Goal: Navigation & Orientation: Locate item on page

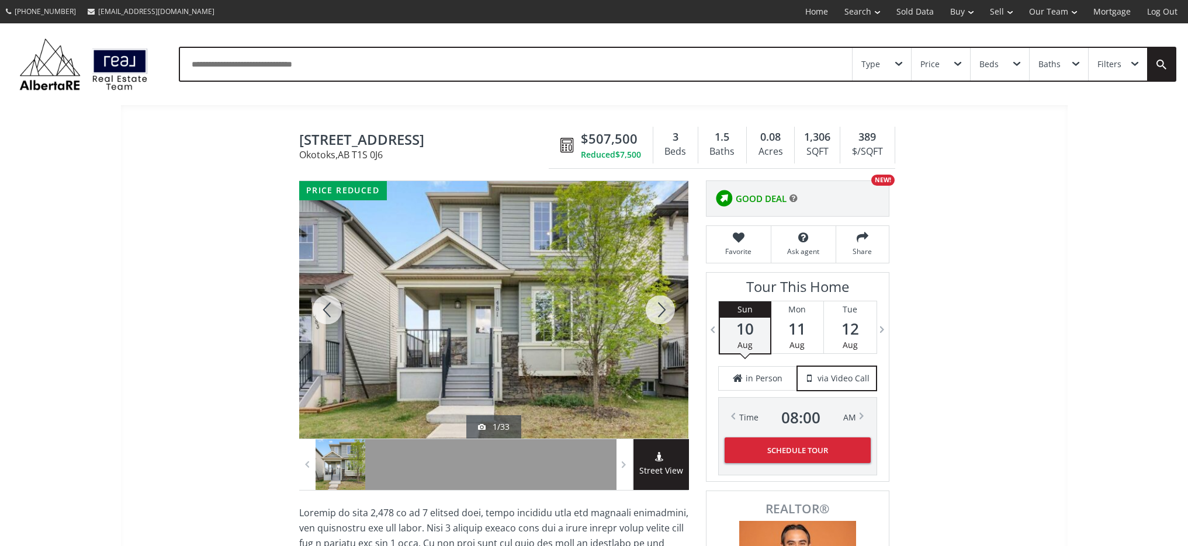
click at [664, 312] on div at bounding box center [660, 310] width 56 height 258
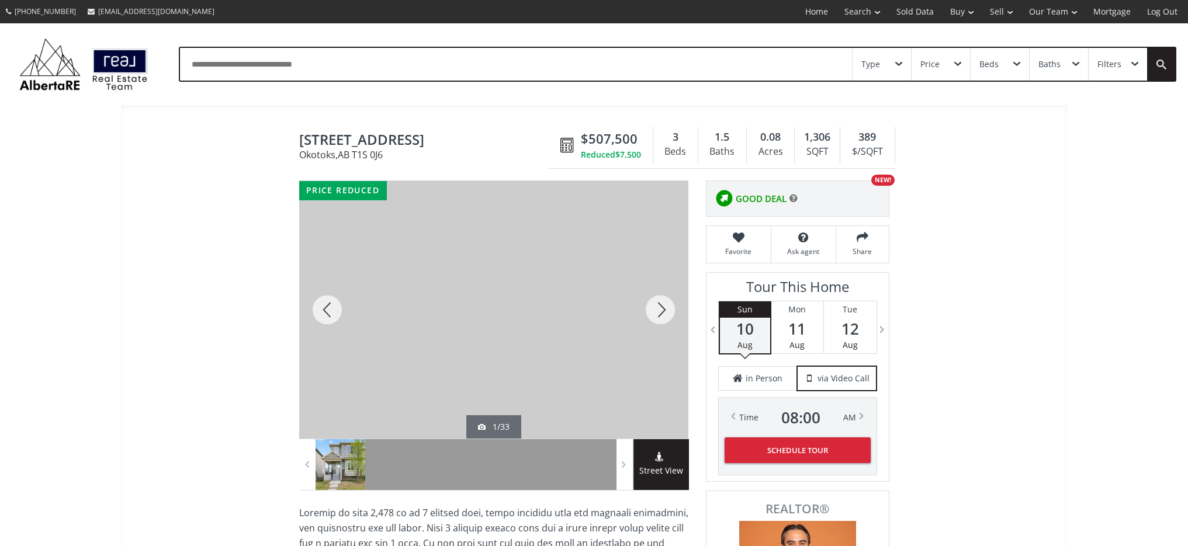
scroll to position [5, 0]
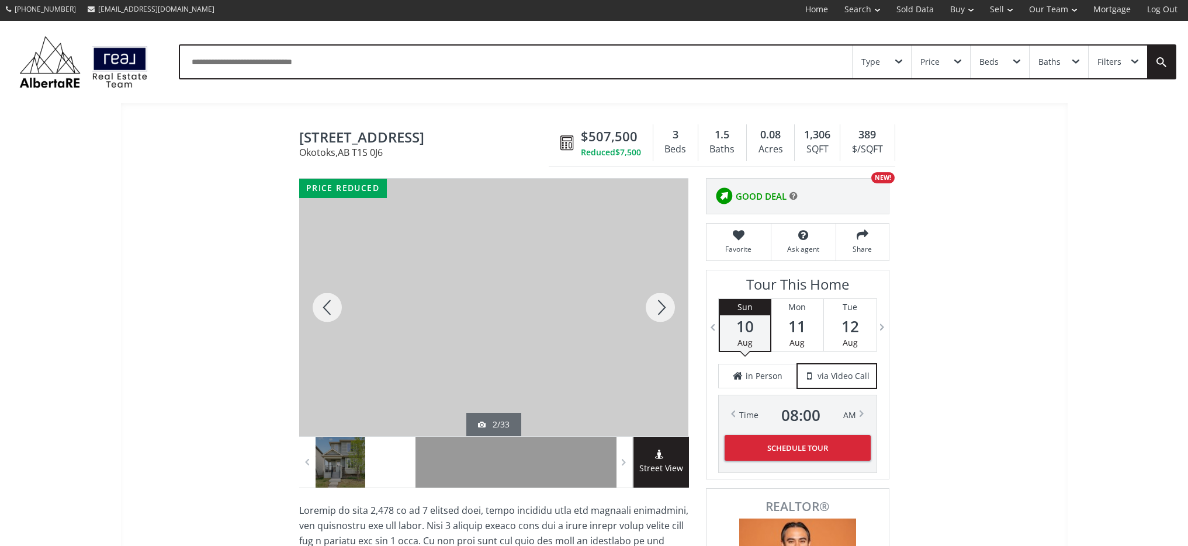
click at [662, 310] on div at bounding box center [660, 308] width 56 height 258
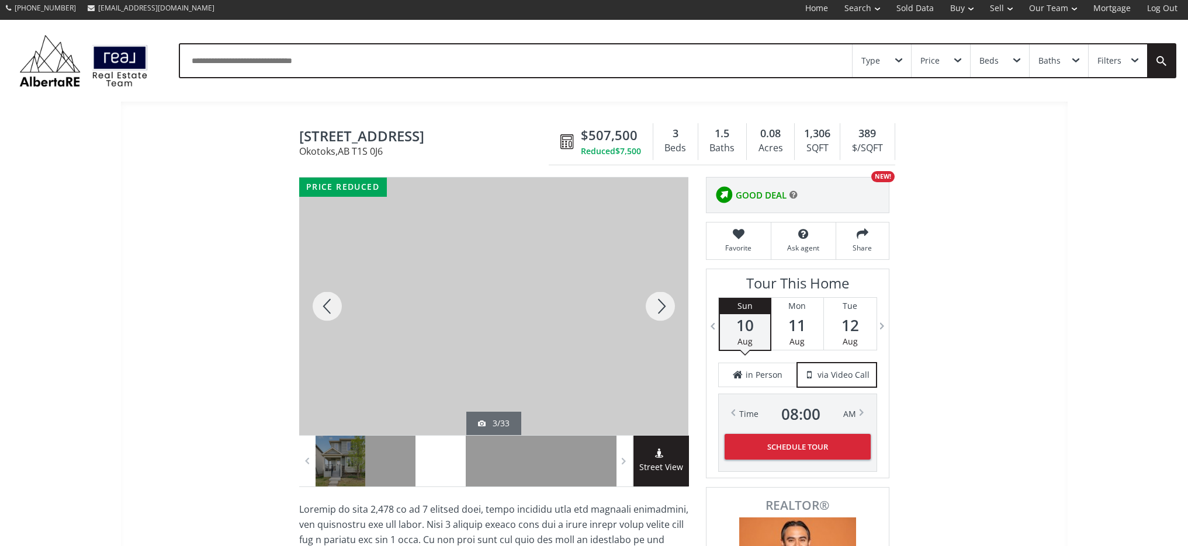
click at [662, 303] on div at bounding box center [660, 307] width 56 height 258
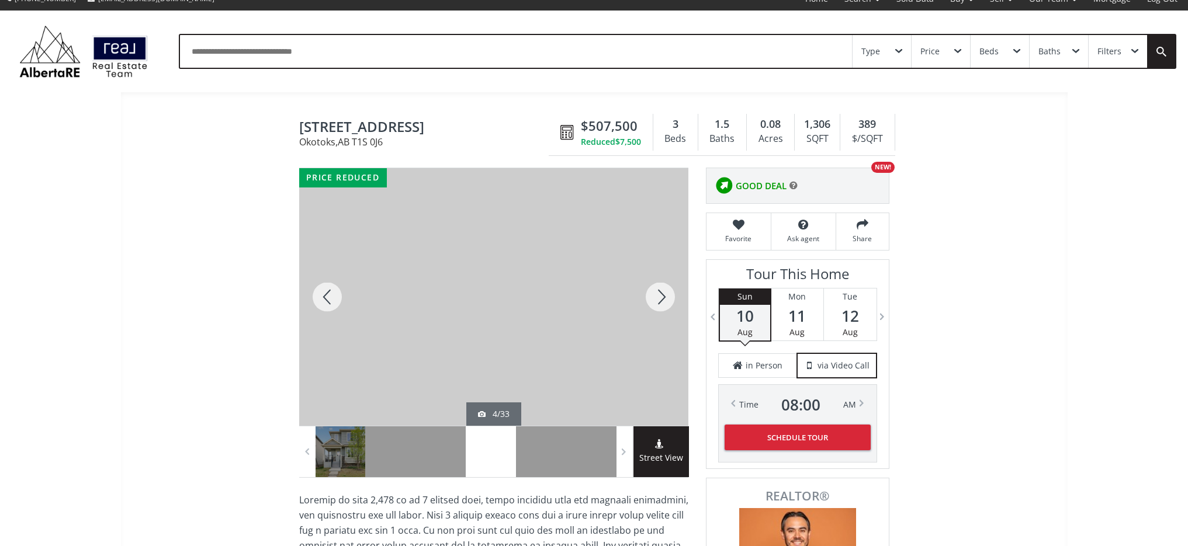
click at [661, 303] on div at bounding box center [660, 297] width 56 height 258
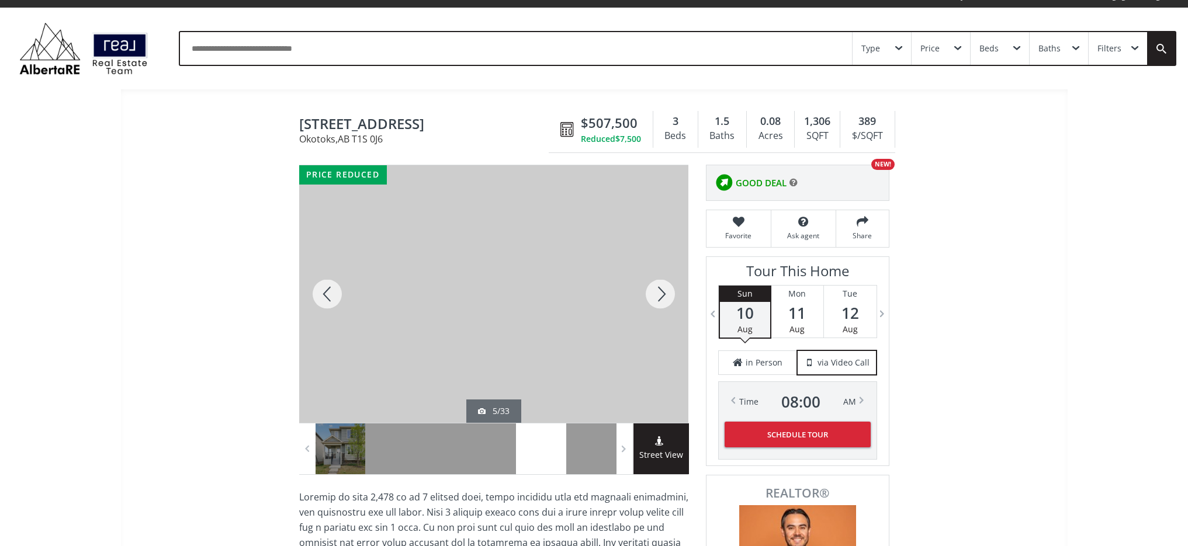
click at [661, 303] on div at bounding box center [660, 294] width 56 height 258
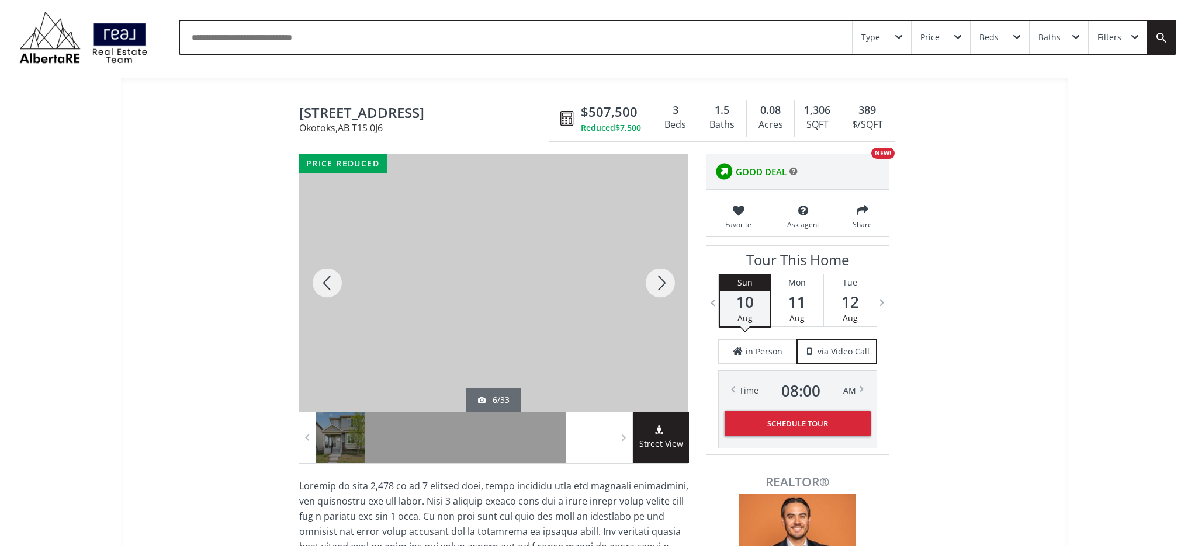
click at [661, 303] on div at bounding box center [660, 283] width 56 height 258
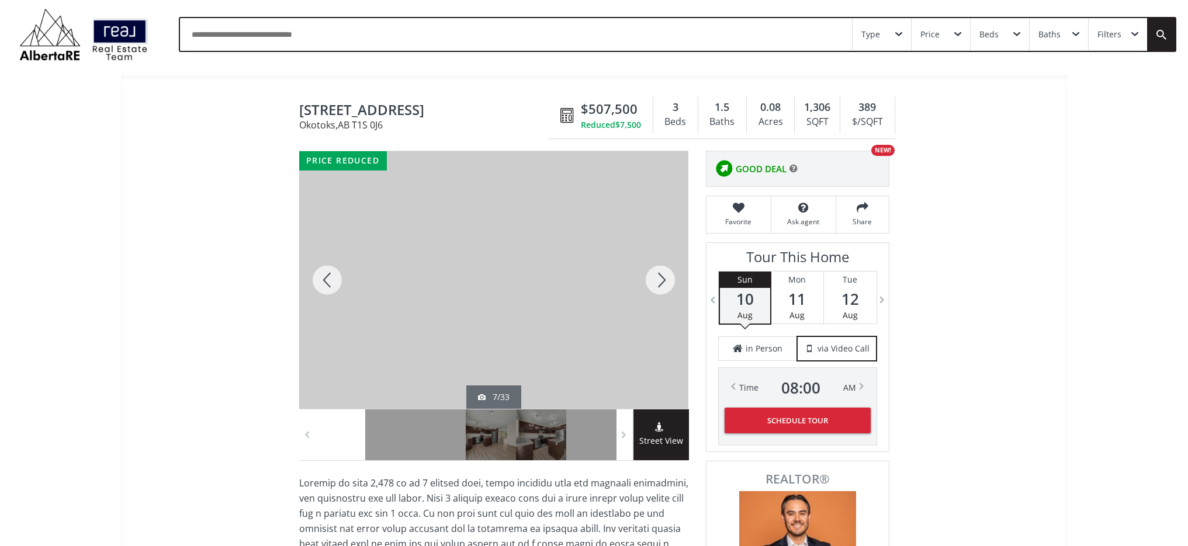
click at [661, 303] on div at bounding box center [660, 280] width 56 height 258
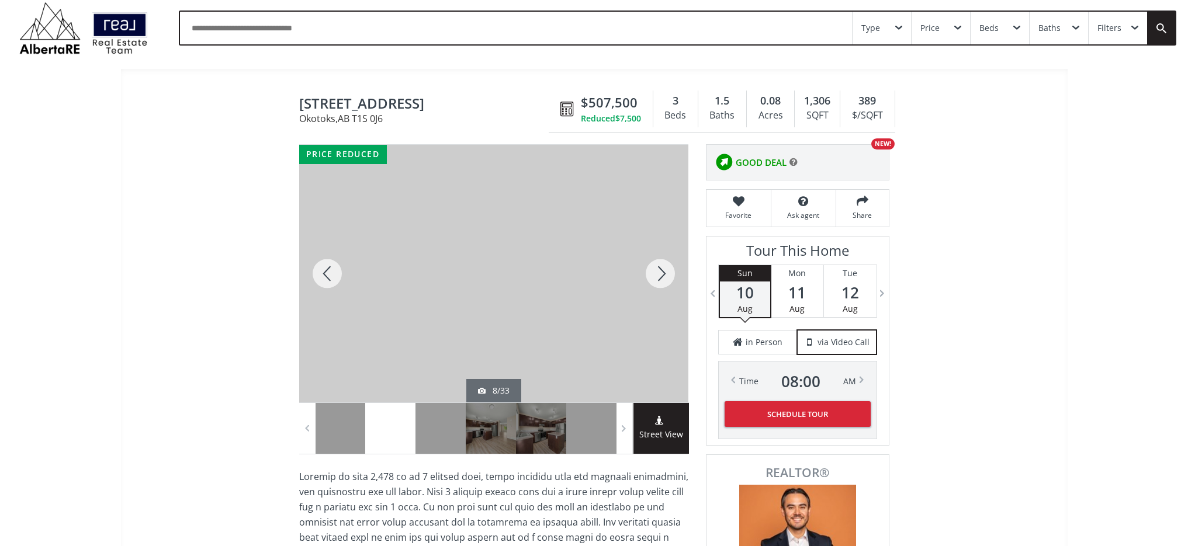
click at [661, 303] on div at bounding box center [660, 274] width 56 height 258
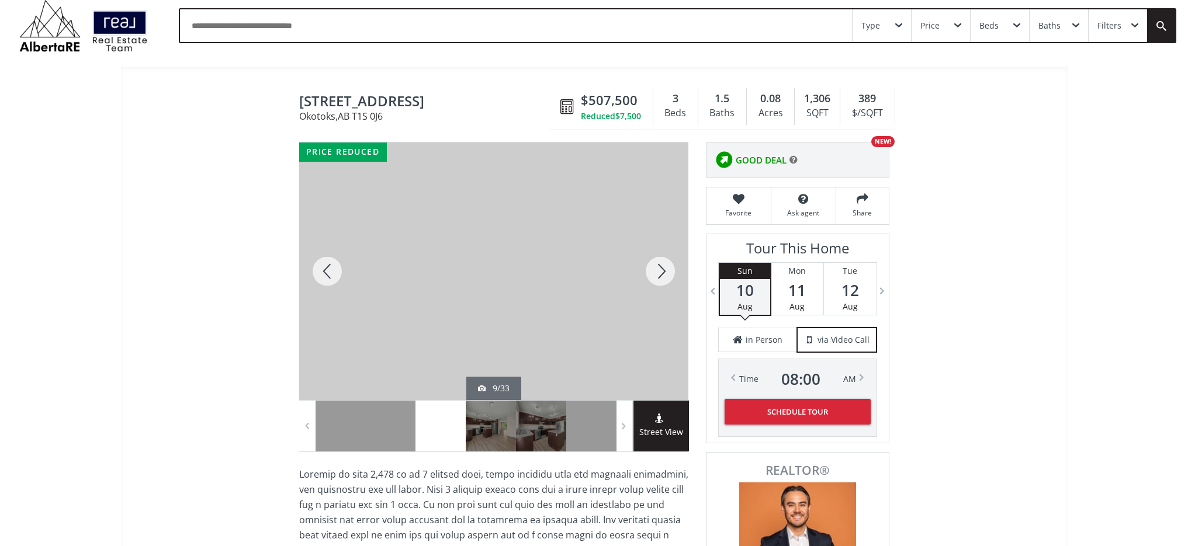
click at [661, 303] on div at bounding box center [660, 272] width 56 height 258
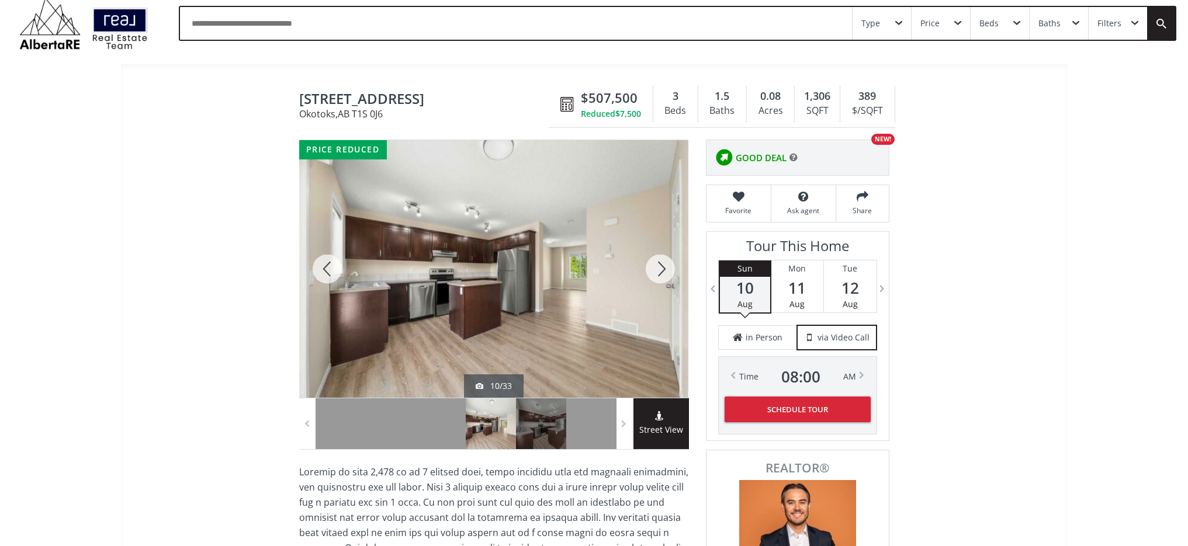
click at [661, 303] on div at bounding box center [660, 269] width 56 height 258
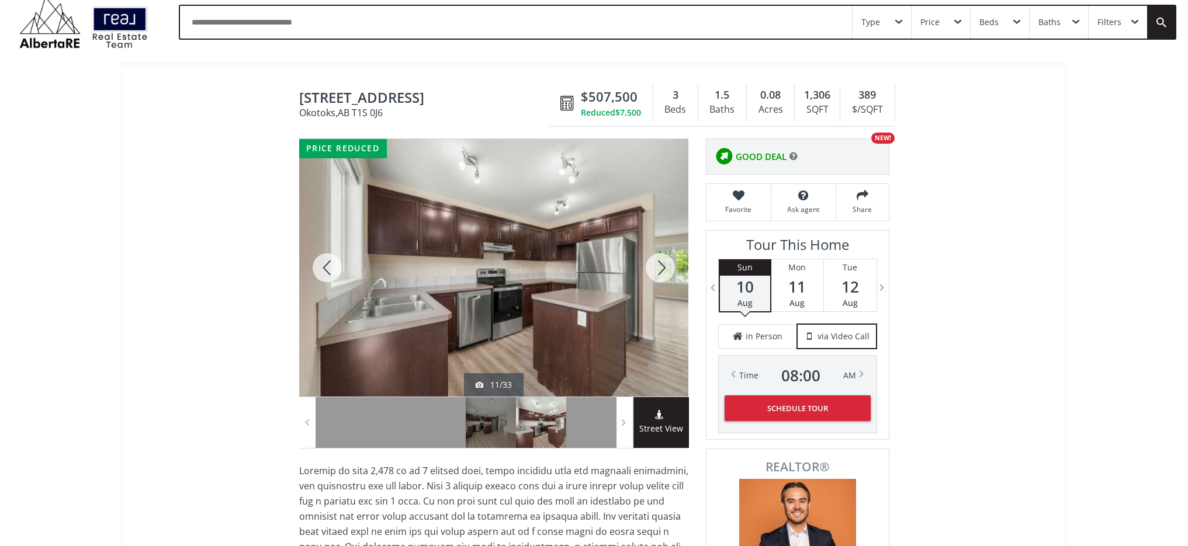
click at [661, 303] on div at bounding box center [660, 268] width 56 height 258
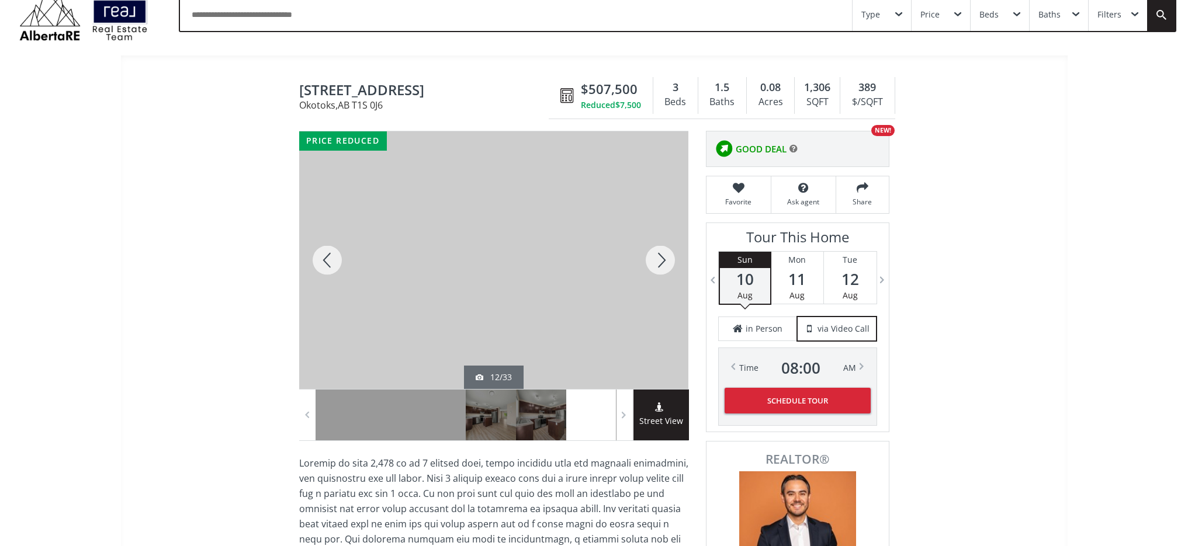
click at [661, 303] on div at bounding box center [660, 260] width 56 height 258
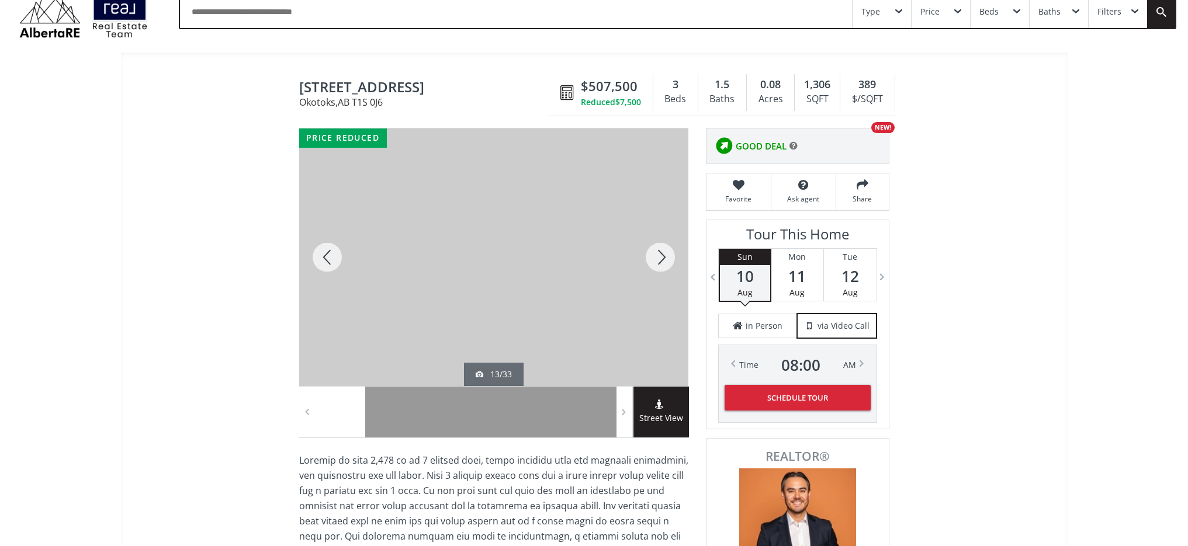
click at [660, 262] on div at bounding box center [660, 258] width 56 height 258
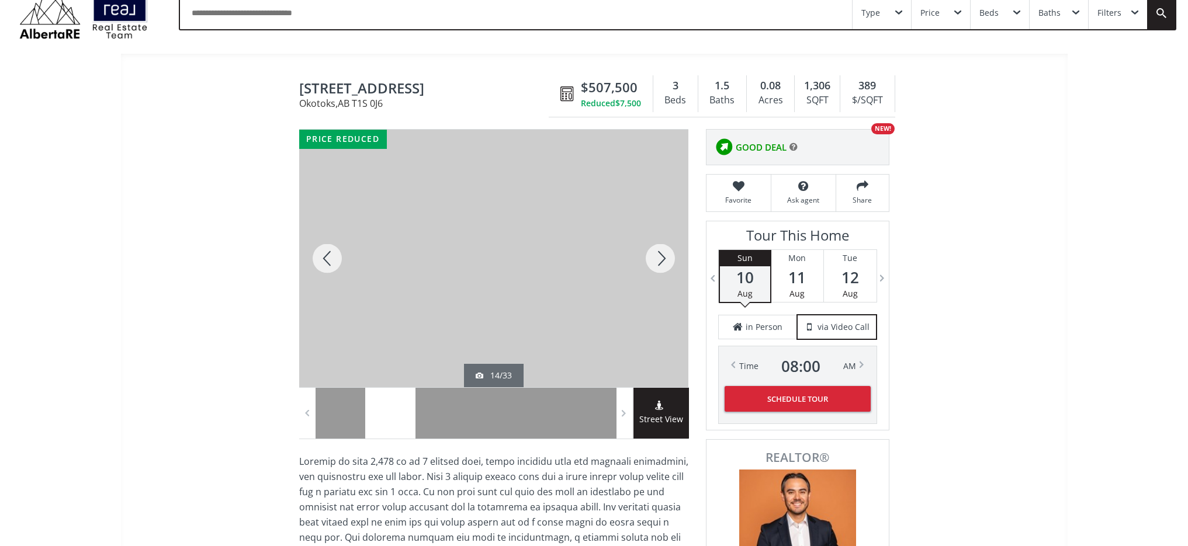
click at [660, 262] on div at bounding box center [660, 259] width 56 height 258
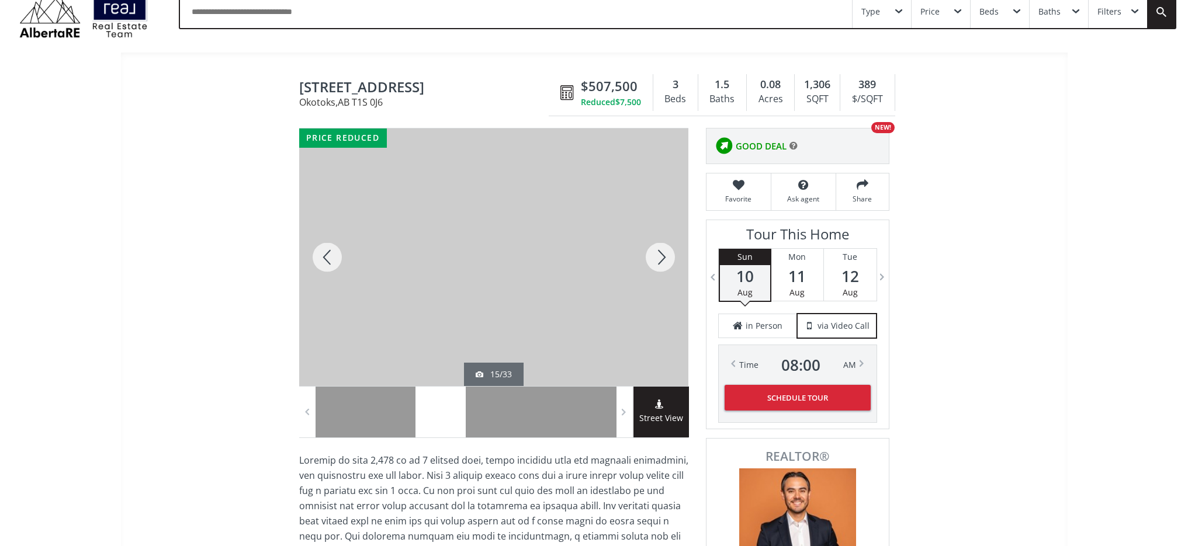
click at [660, 262] on div at bounding box center [660, 258] width 56 height 258
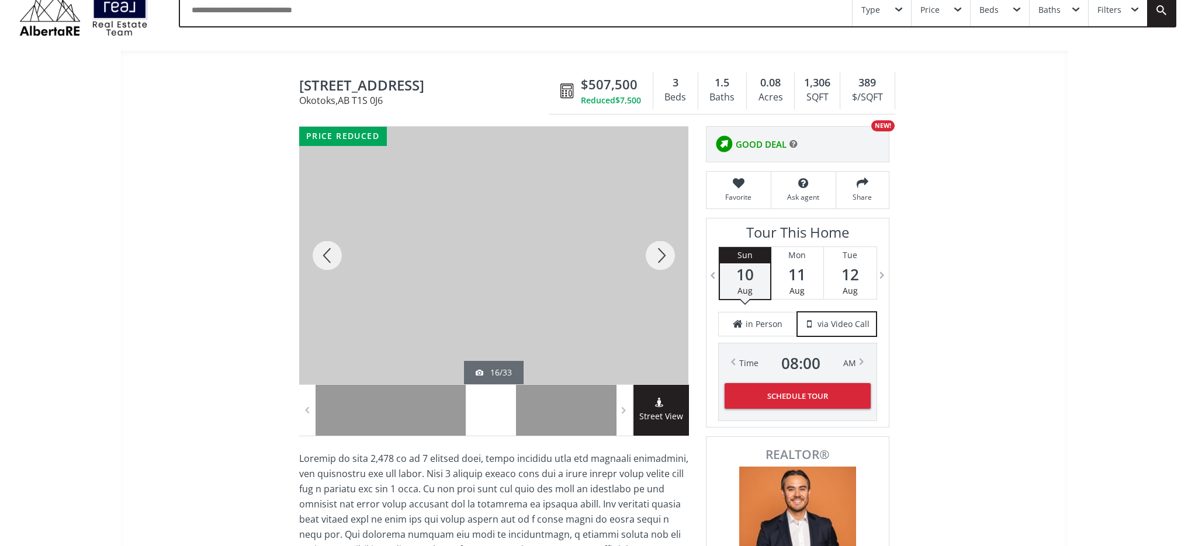
click at [660, 262] on div at bounding box center [660, 256] width 56 height 258
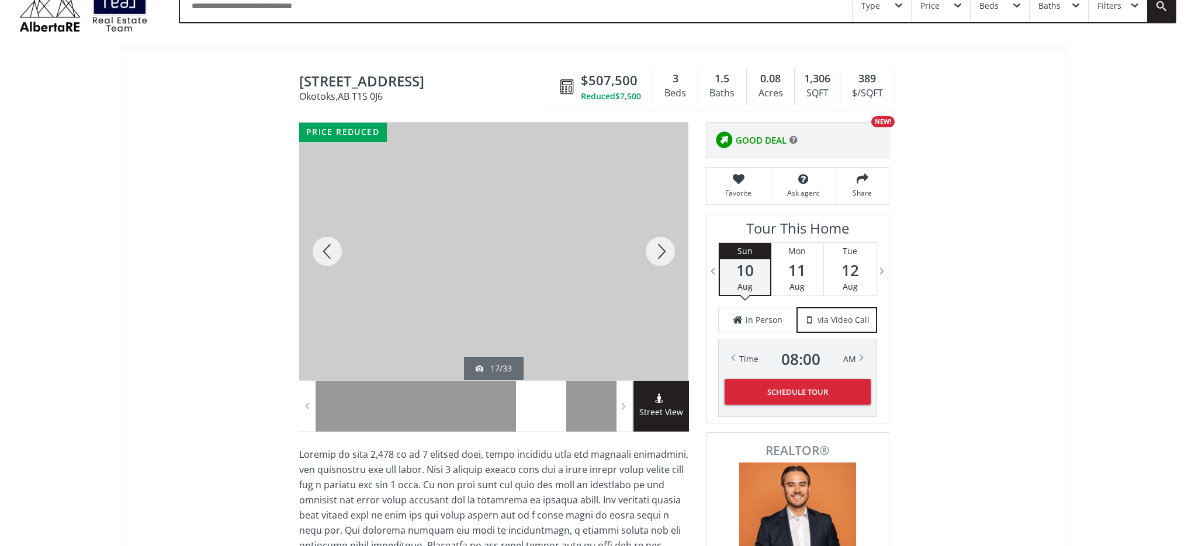
click at [660, 262] on div at bounding box center [660, 252] width 56 height 258
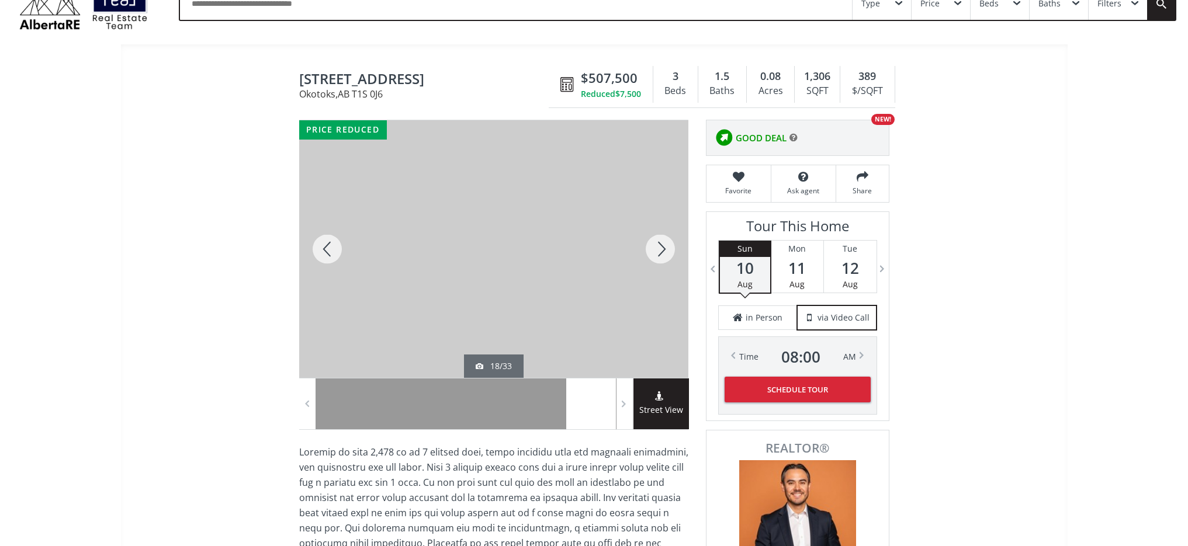
click at [660, 262] on div at bounding box center [660, 249] width 56 height 258
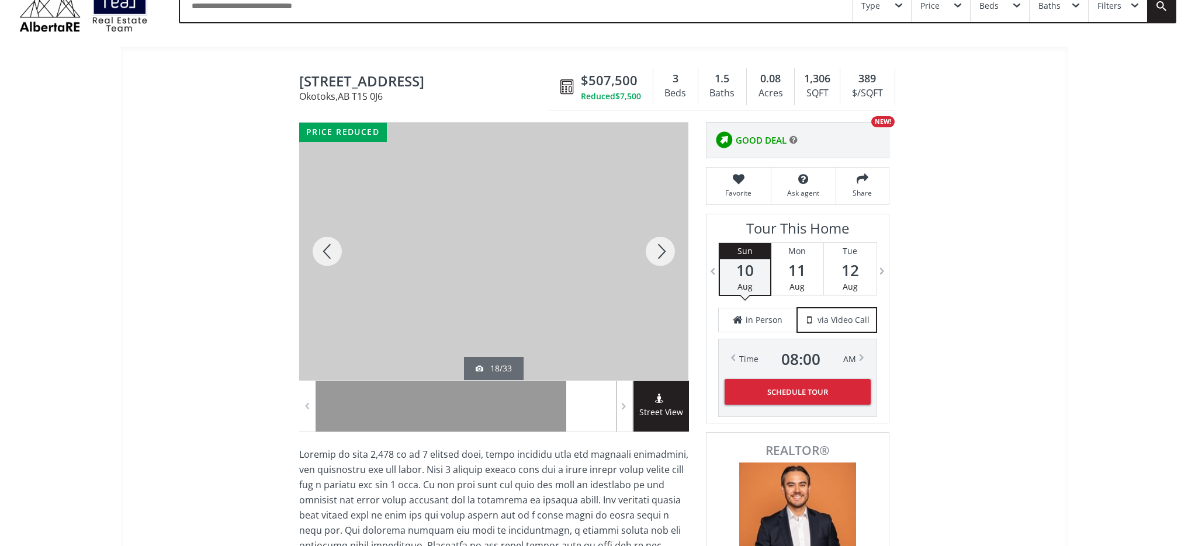
scroll to position [60, 0]
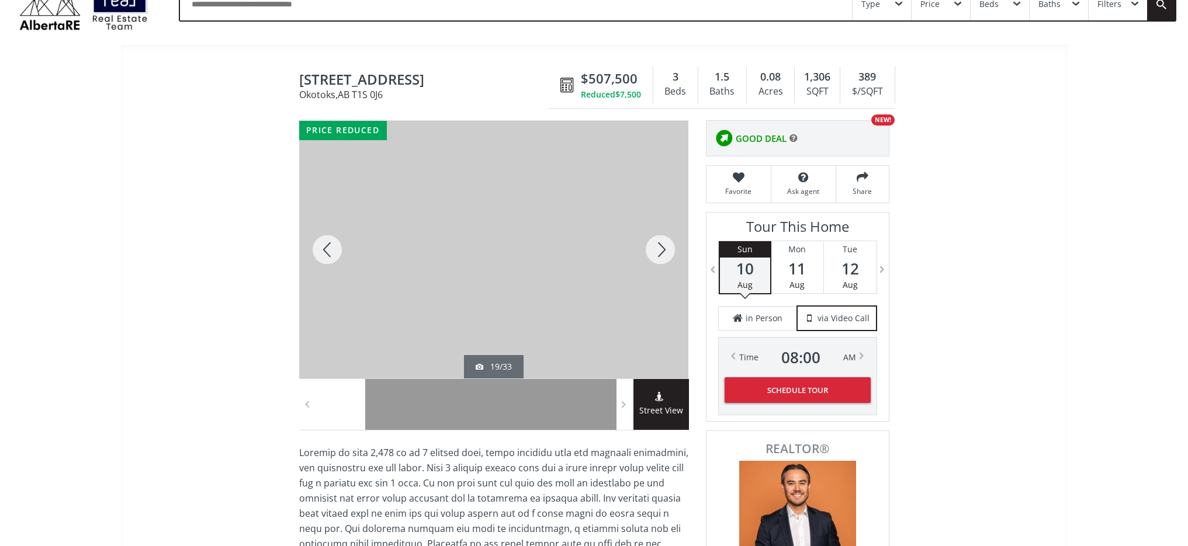
click at [660, 262] on div at bounding box center [660, 250] width 56 height 258
click at [663, 253] on div at bounding box center [660, 250] width 56 height 258
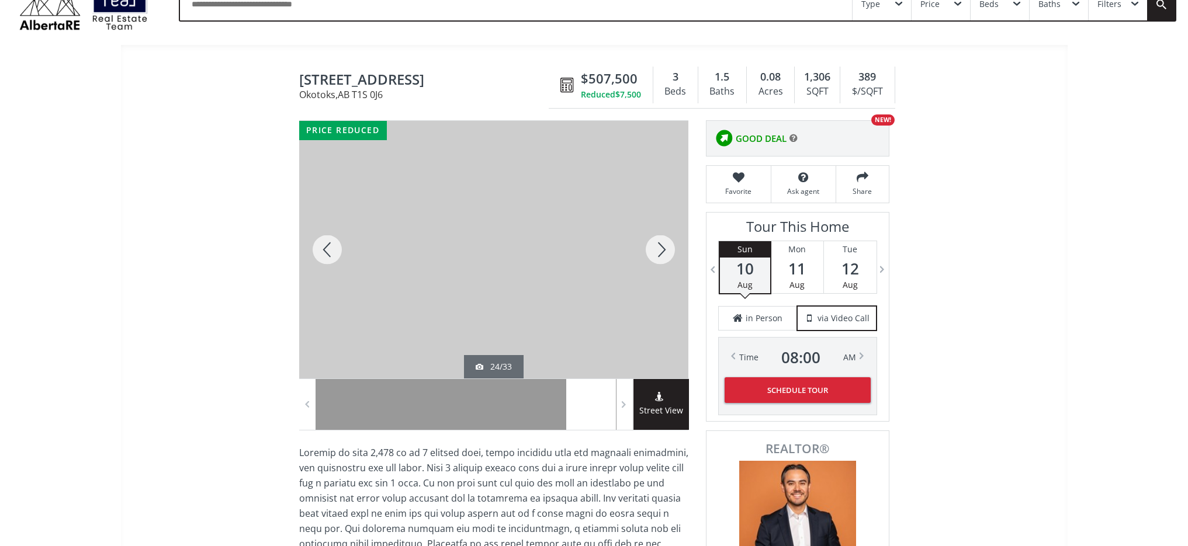
click at [663, 253] on div at bounding box center [660, 250] width 56 height 258
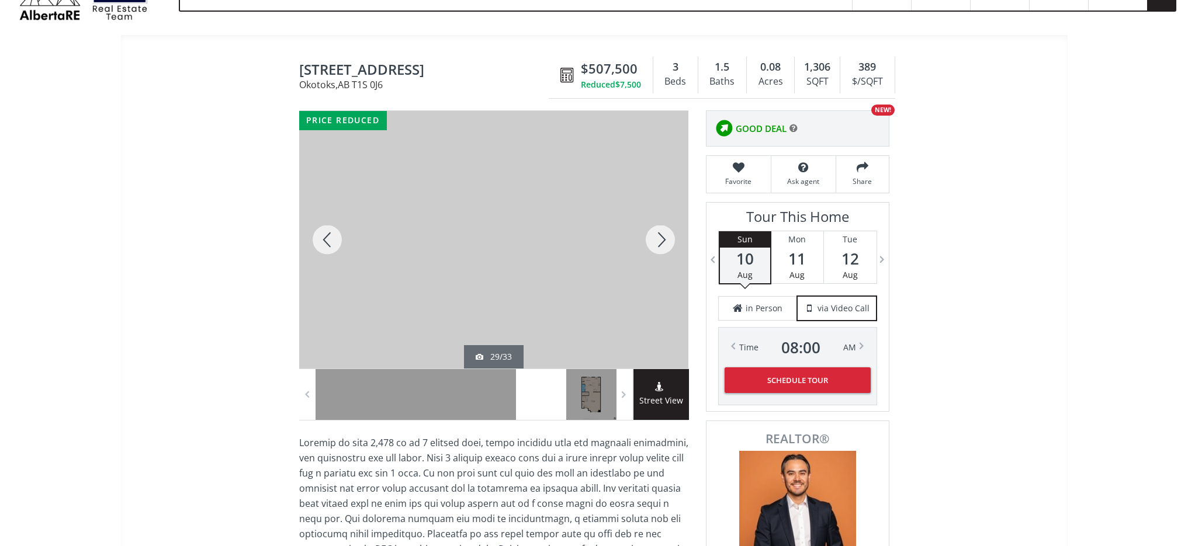
scroll to position [71, 0]
